Goal: Share content

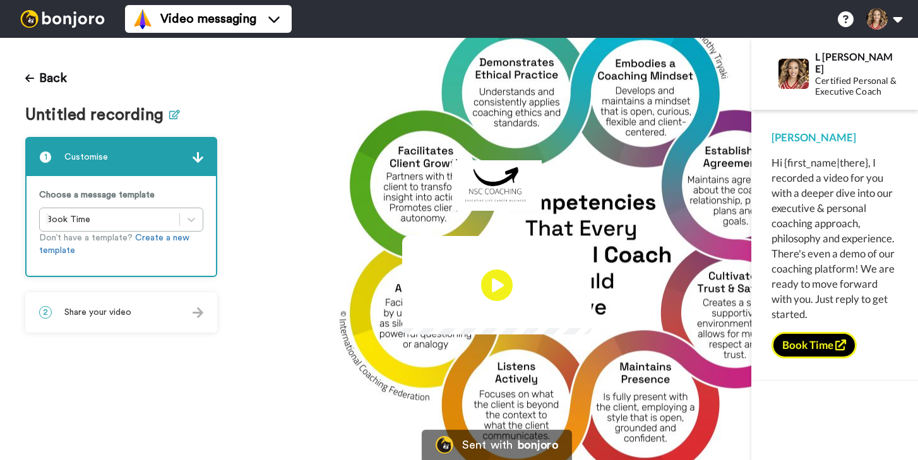
click at [170, 112] on icon at bounding box center [174, 114] width 11 height 9
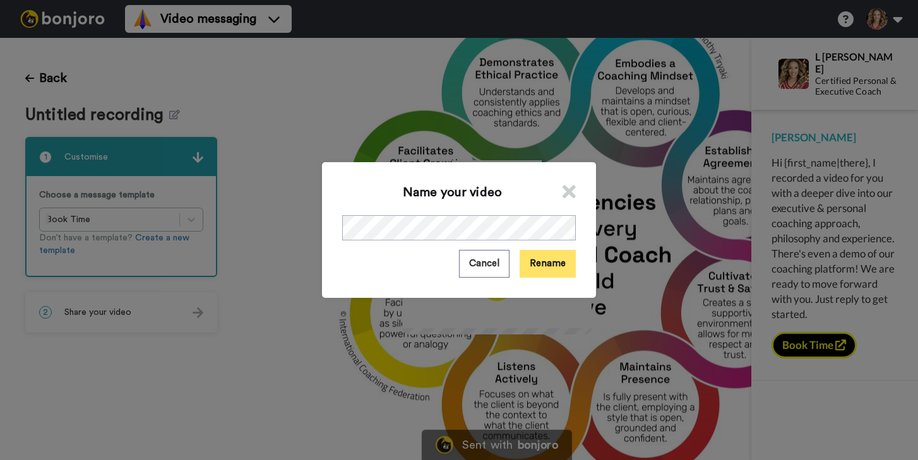
click at [548, 265] on button "Rename" at bounding box center [548, 263] width 56 height 27
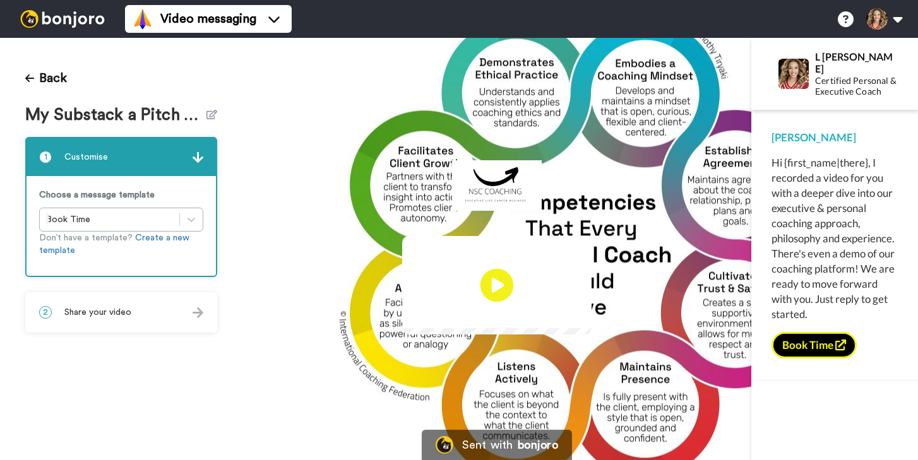
click at [498, 283] on icon "Play/Pause" at bounding box center [496, 286] width 33 height 60
click at [196, 312] on img at bounding box center [198, 312] width 11 height 11
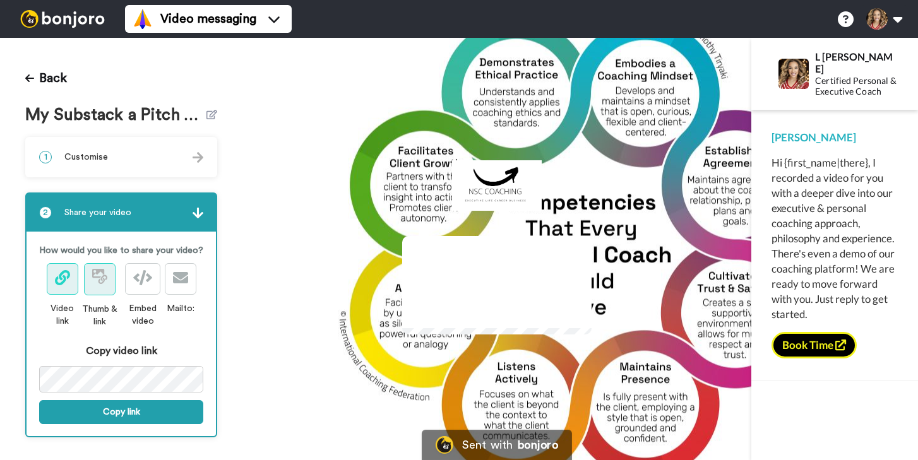
click at [101, 277] on icon at bounding box center [98, 273] width 12 height 9
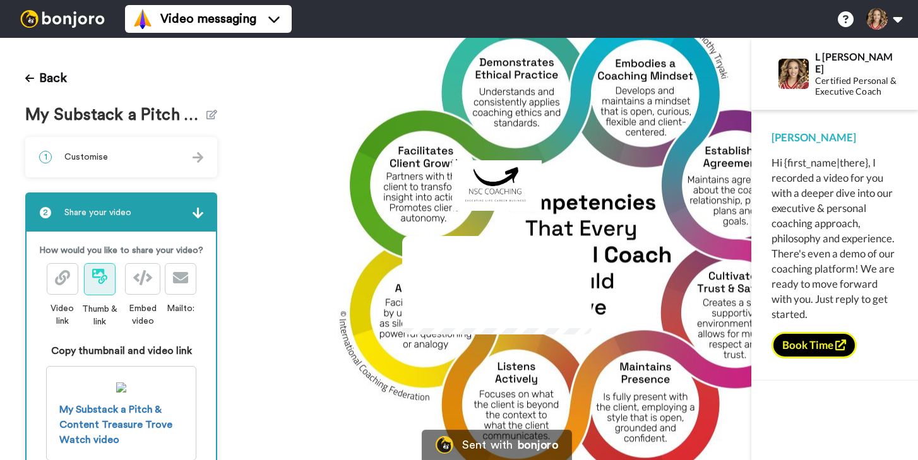
click at [97, 280] on icon at bounding box center [99, 276] width 15 height 15
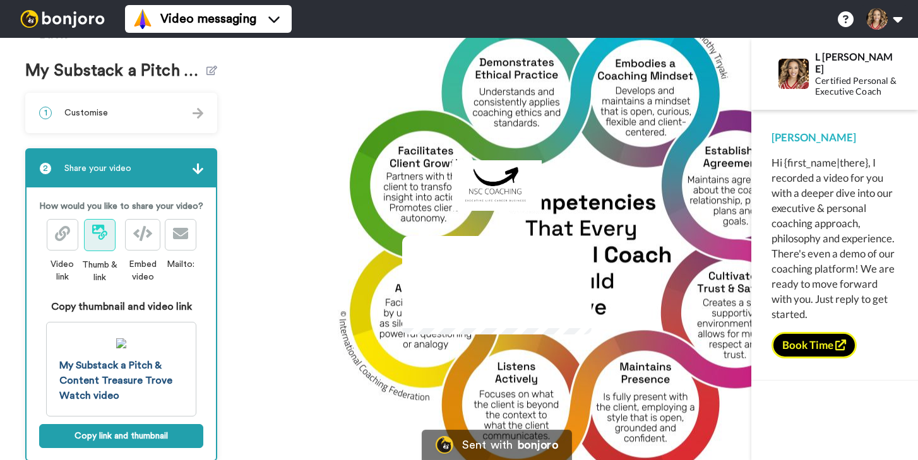
scroll to position [71, 0]
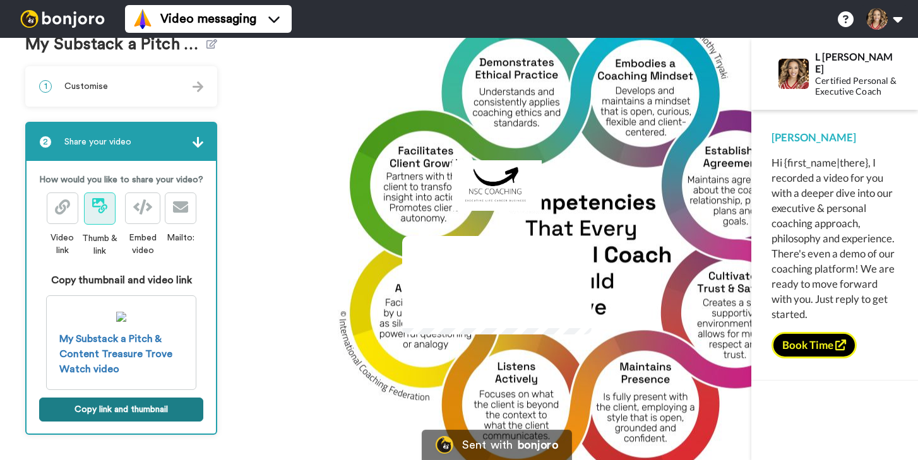
click at [128, 408] on button "Copy link and thumbnail" at bounding box center [121, 410] width 164 height 24
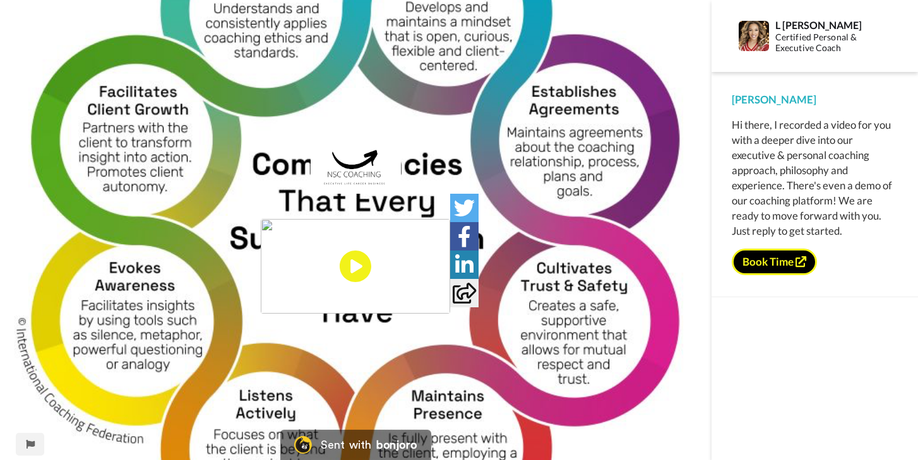
click at [359, 265] on img at bounding box center [355, 266] width 189 height 95
